Goal: Download file/media

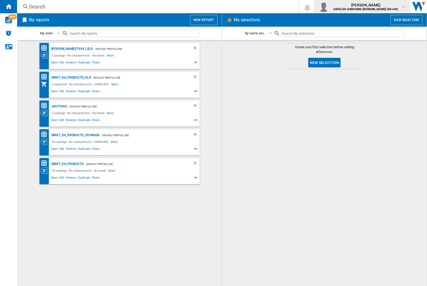
click at [329, 7] on img "button" at bounding box center [323, 6] width 11 height 11
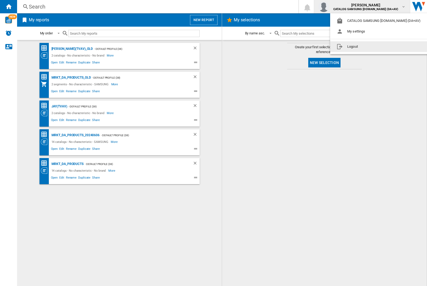
click at [371, 47] on button "Logout" at bounding box center [379, 46] width 99 height 11
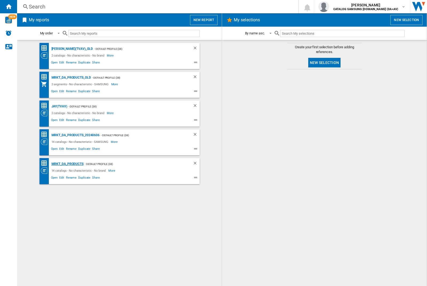
click at [67, 164] on div "MRKT_DA_PRODUCTS" at bounding box center [66, 164] width 33 height 7
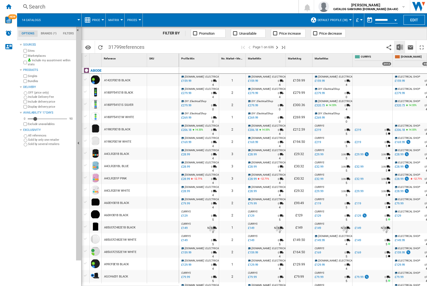
click at [399, 47] on img "Download in Excel" at bounding box center [399, 47] width 6 height 6
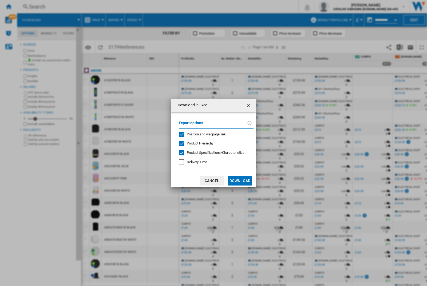
click at [202, 134] on span "Position and webpage link" at bounding box center [206, 134] width 39 height 4
click at [240, 181] on button "Download" at bounding box center [240, 181] width 24 height 10
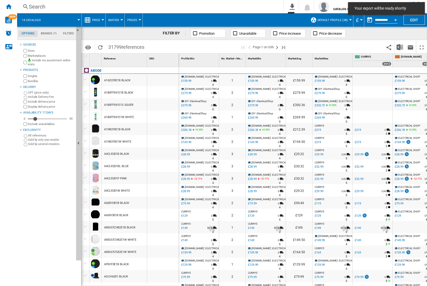
click at [165, 79] on div at bounding box center [163, 80] width 32 height 12
